Goal: Navigation & Orientation: Find specific page/section

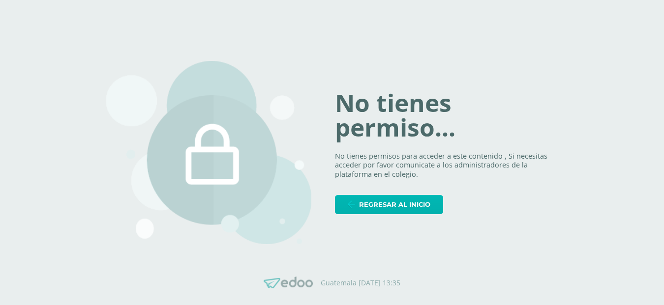
click at [405, 208] on span "Regresar al inicio" at bounding box center [394, 205] width 71 height 18
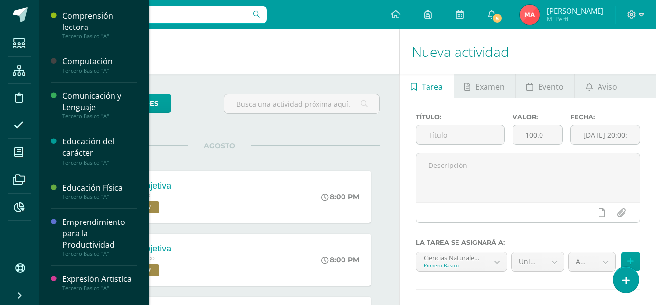
scroll to position [2106, 0]
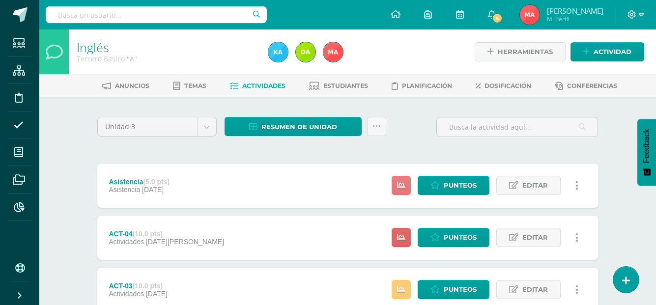
click at [407, 183] on link at bounding box center [401, 185] width 19 height 19
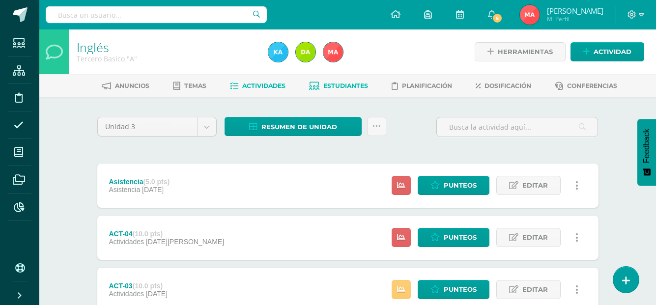
click at [341, 83] on span "Estudiantes" at bounding box center [346, 85] width 45 height 7
